Goal: Information Seeking & Learning: Learn about a topic

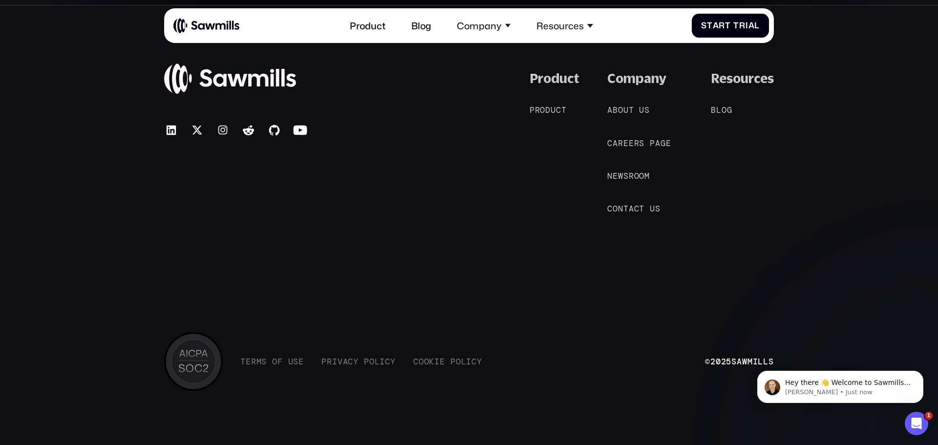
scroll to position [5349, 0]
click at [651, 144] on span "p" at bounding box center [652, 142] width 5 height 10
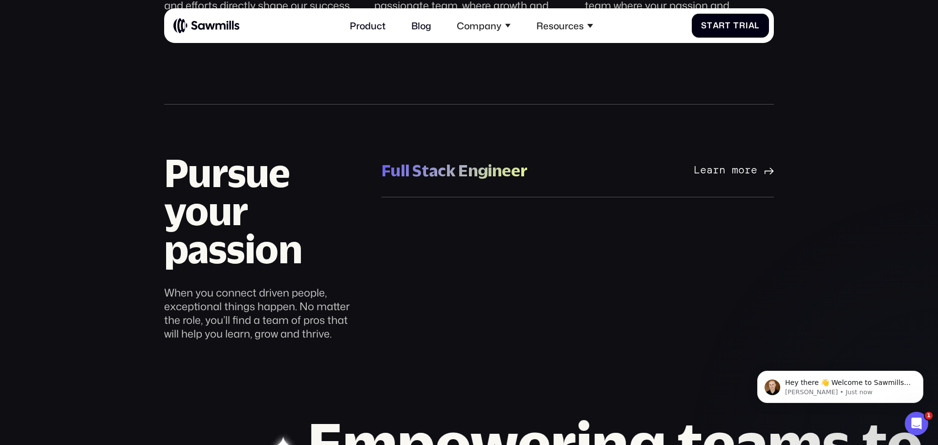
scroll to position [709, 0]
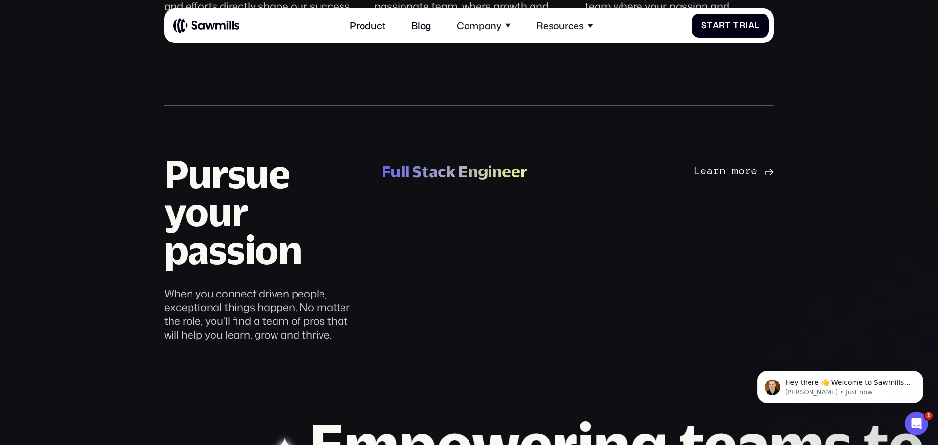
click at [470, 166] on div "Full Stack Engineer" at bounding box center [454, 171] width 146 height 21
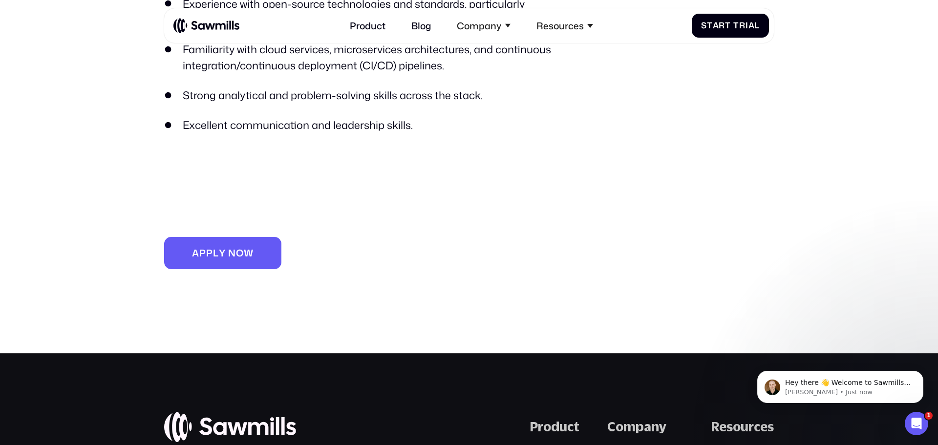
scroll to position [1079, 0]
